Goal: Task Accomplishment & Management: Complete application form

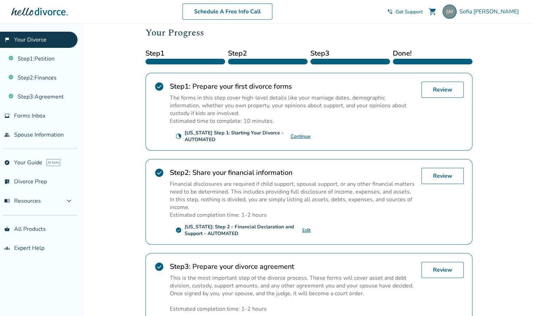
scroll to position [95, 0]
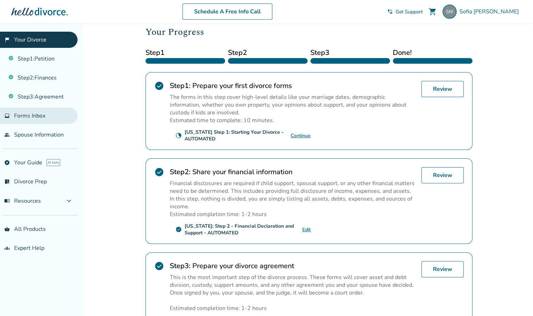
click at [36, 117] on span "Forms Inbox" at bounding box center [29, 116] width 31 height 8
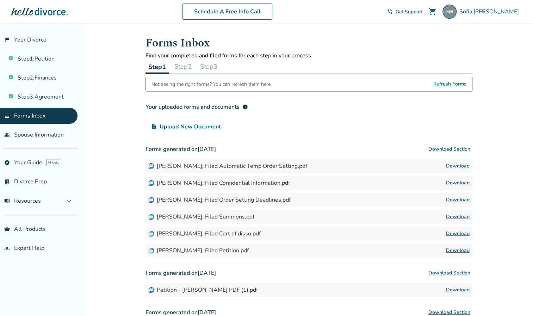
click at [181, 64] on button "Step 2" at bounding box center [182, 67] width 23 height 14
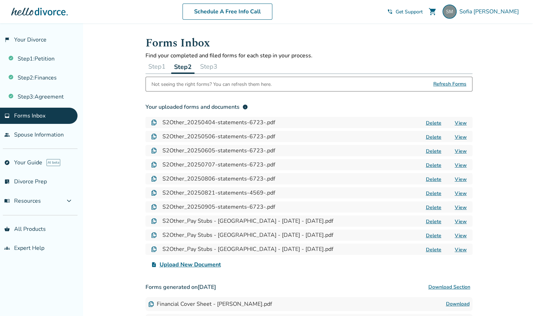
click at [434, 124] on button "Delete" at bounding box center [434, 122] width 20 height 7
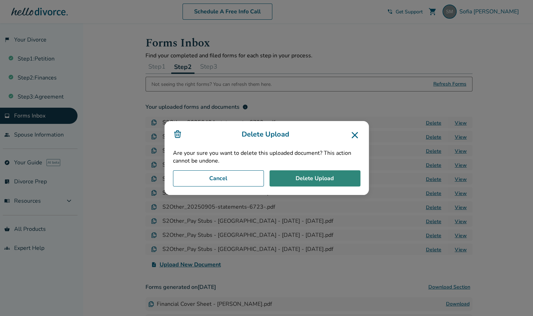
click at [331, 180] on button "Delete Upload" at bounding box center [314, 178] width 91 height 16
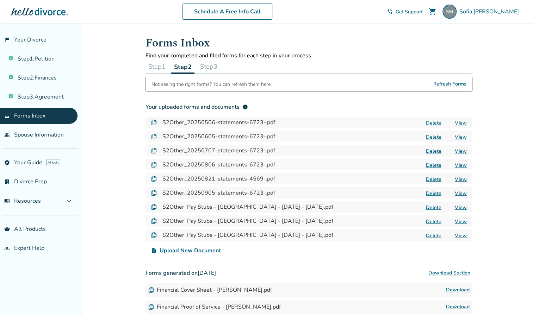
click at [429, 123] on button "Delete" at bounding box center [434, 122] width 20 height 7
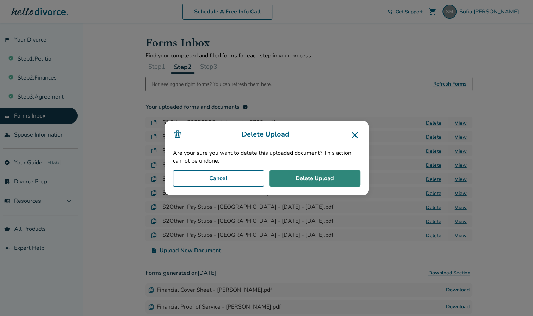
click at [348, 176] on button "Delete Upload" at bounding box center [314, 178] width 91 height 16
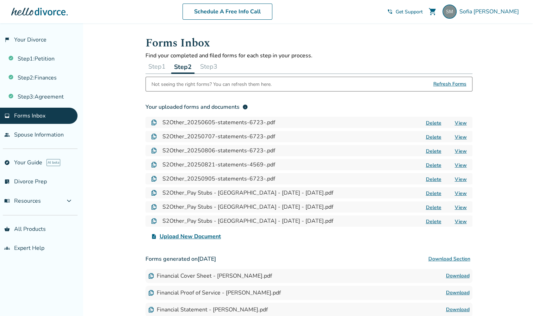
click at [432, 122] on button "Delete" at bounding box center [434, 122] width 20 height 7
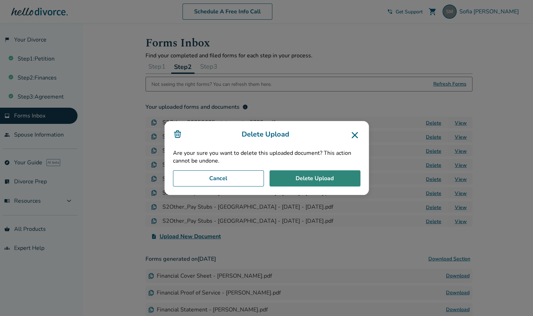
click at [317, 182] on button "Delete Upload" at bounding box center [314, 178] width 91 height 16
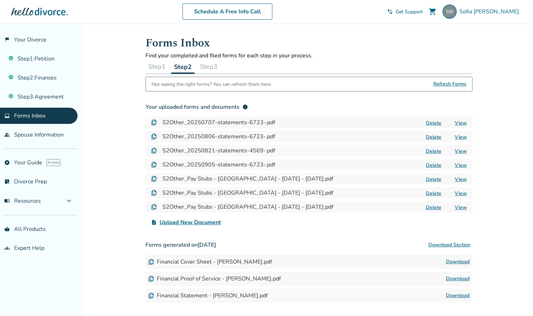
click at [431, 123] on button "Delete" at bounding box center [434, 122] width 20 height 7
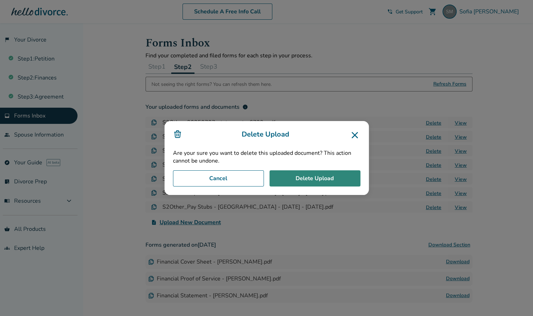
click at [332, 177] on button "Delete Upload" at bounding box center [314, 178] width 91 height 16
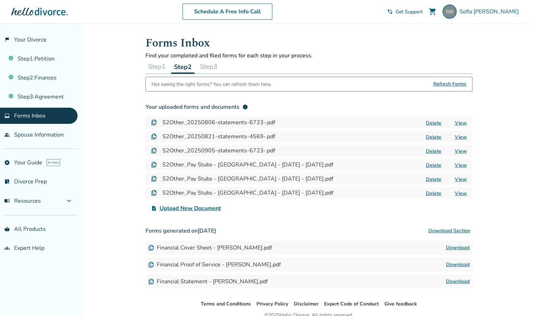
click at [434, 123] on button "Delete" at bounding box center [434, 122] width 20 height 7
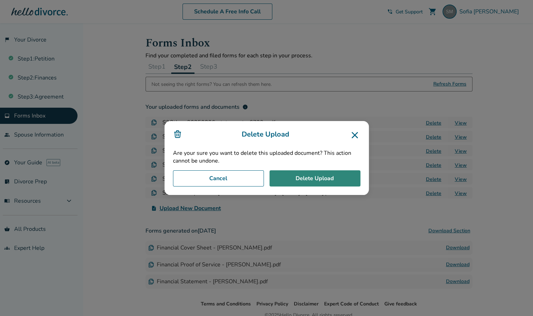
click at [341, 179] on button "Delete Upload" at bounding box center [314, 178] width 91 height 16
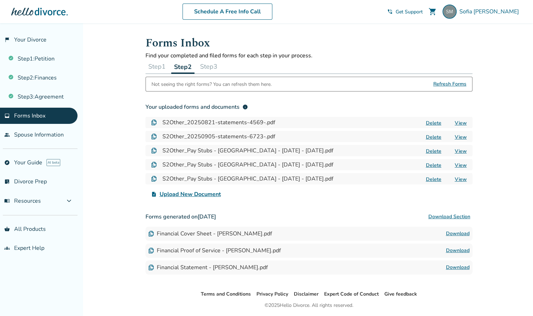
click at [437, 122] on button "Delete" at bounding box center [434, 122] width 20 height 7
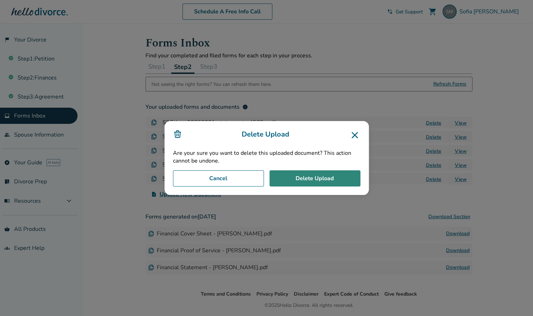
click at [327, 174] on button "Delete Upload" at bounding box center [314, 178] width 91 height 16
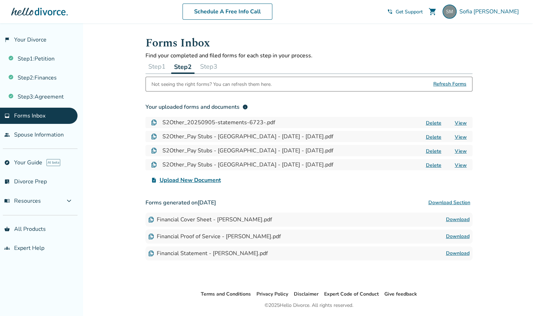
click at [429, 120] on button "Delete" at bounding box center [434, 122] width 20 height 7
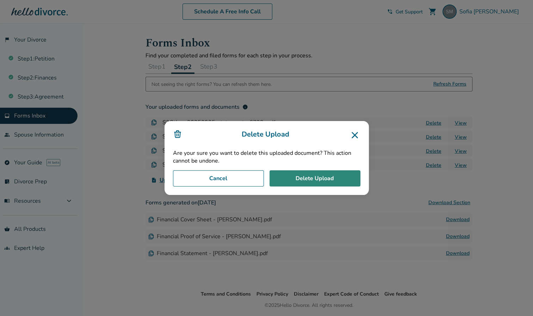
click at [305, 180] on button "Delete Upload" at bounding box center [314, 178] width 91 height 16
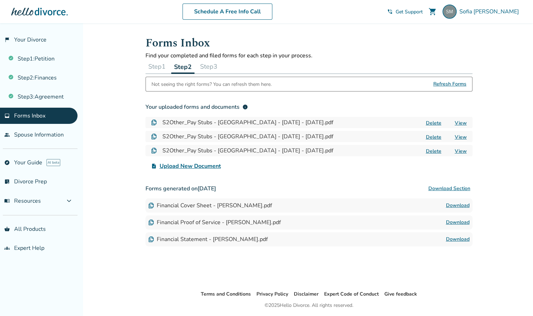
click at [207, 166] on span "Upload New Document" at bounding box center [190, 166] width 61 height 8
click at [0, 0] on input "upload_file Upload New Document" at bounding box center [0, 0] width 0 height 0
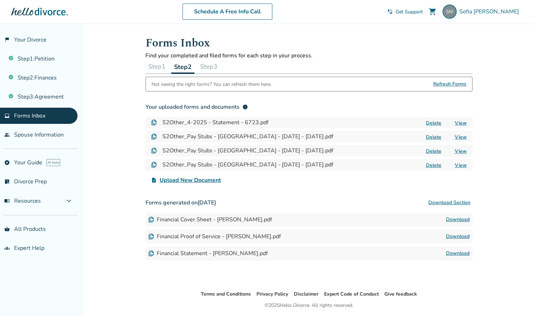
click at [192, 180] on span "Upload New Document" at bounding box center [190, 180] width 61 height 8
click at [0, 0] on input "upload_file Upload New Document" at bounding box center [0, 0] width 0 height 0
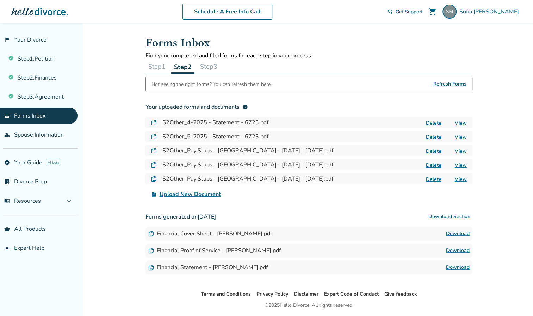
click at [205, 193] on span "Upload New Document" at bounding box center [190, 194] width 61 height 8
click at [0, 0] on input "upload_file Upload New Document" at bounding box center [0, 0] width 0 height 0
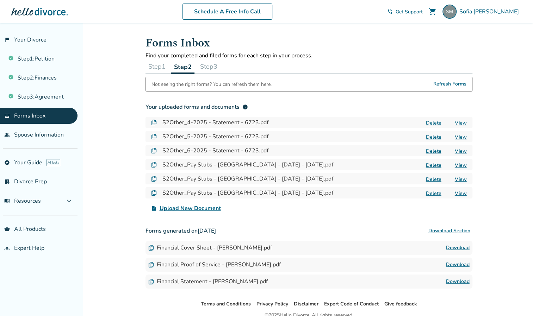
click at [213, 208] on span "Upload New Document" at bounding box center [190, 208] width 61 height 8
click at [0, 0] on input "upload_file Upload New Document" at bounding box center [0, 0] width 0 height 0
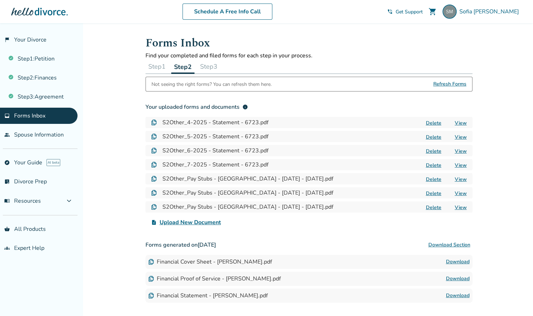
click at [216, 223] on span "Upload New Document" at bounding box center [190, 222] width 61 height 8
click at [0, 0] on input "upload_file Upload New Document" at bounding box center [0, 0] width 0 height 0
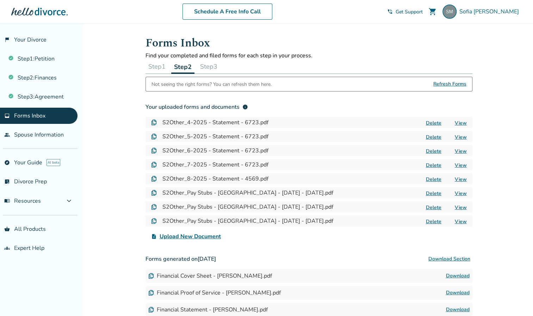
click at [201, 235] on span "Upload New Document" at bounding box center [190, 236] width 61 height 8
click at [0, 0] on input "upload_file Upload New Document" at bounding box center [0, 0] width 0 height 0
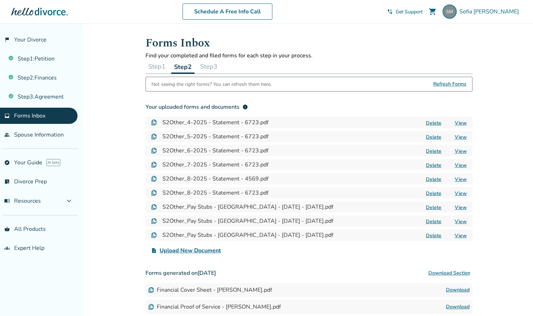
click at [211, 249] on span "Upload New Document" at bounding box center [190, 251] width 61 height 8
click at [0, 0] on input "upload_file Upload New Document" at bounding box center [0, 0] width 0 height 0
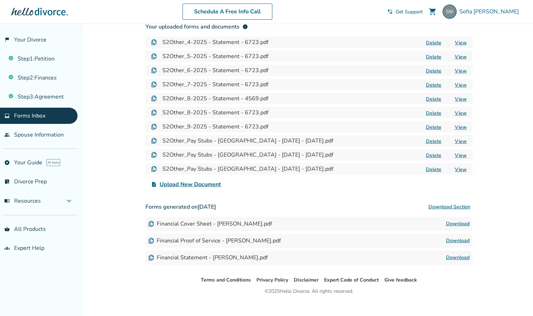
scroll to position [89, 0]
